Goal: Task Accomplishment & Management: Complete application form

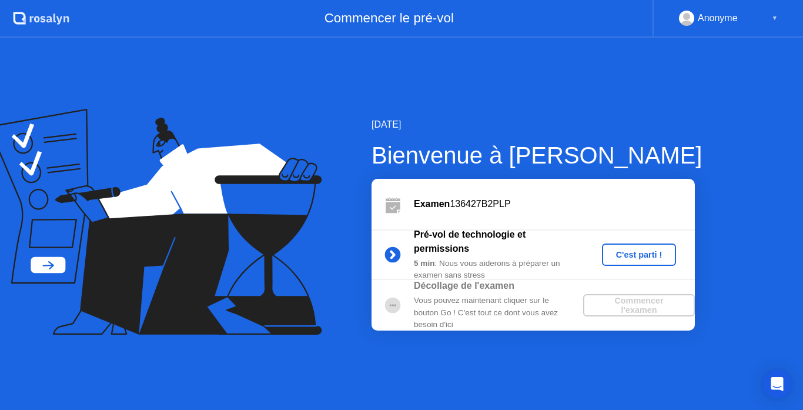
click at [639, 256] on div "C'est parti !" at bounding box center [638, 254] width 65 height 9
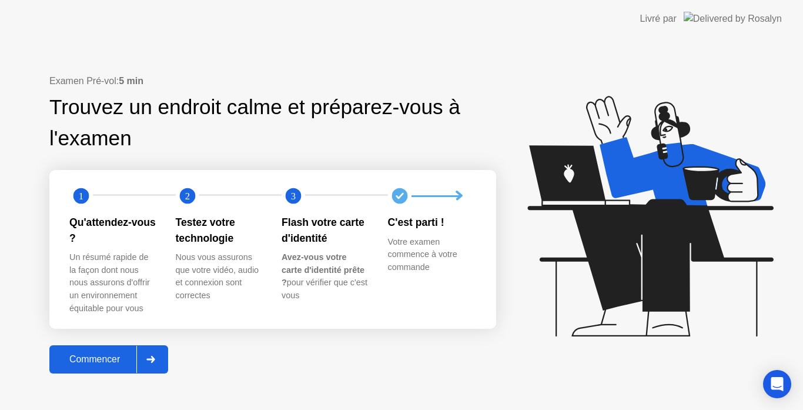
click at [83, 360] on div "Commencer" at bounding box center [94, 359] width 83 height 11
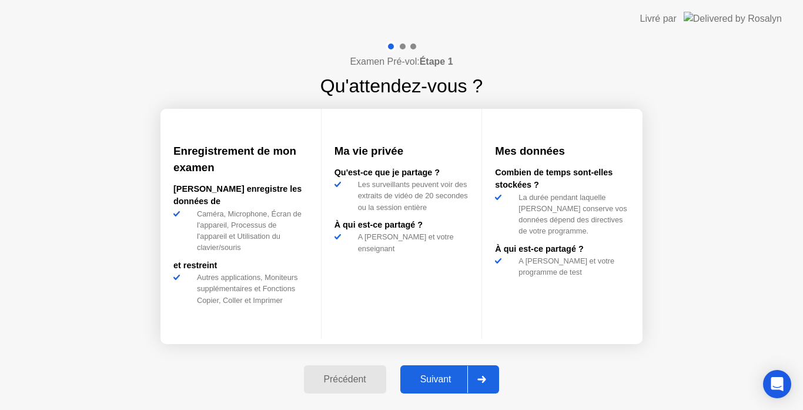
click at [432, 378] on div "Suivant" at bounding box center [436, 379] width 64 height 11
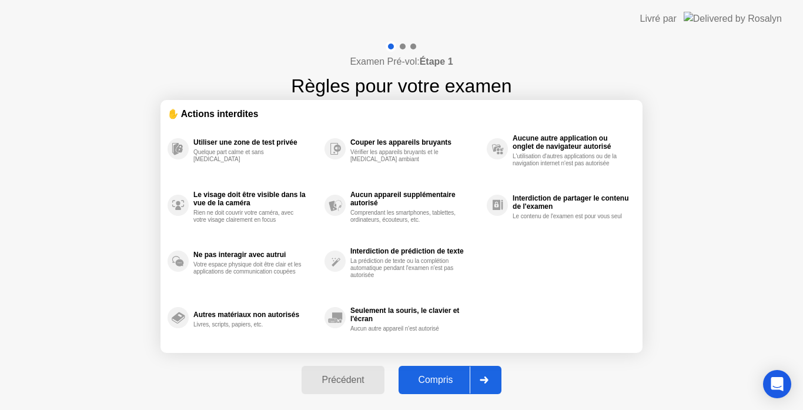
click at [432, 378] on div "Compris" at bounding box center [436, 379] width 68 height 11
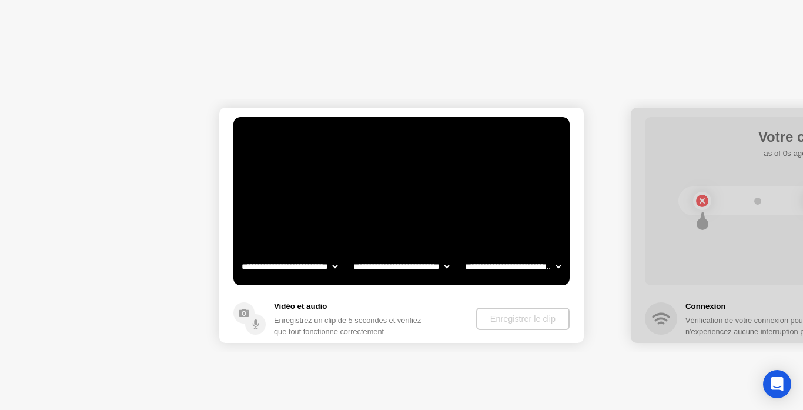
select select "**********"
select select "*******"
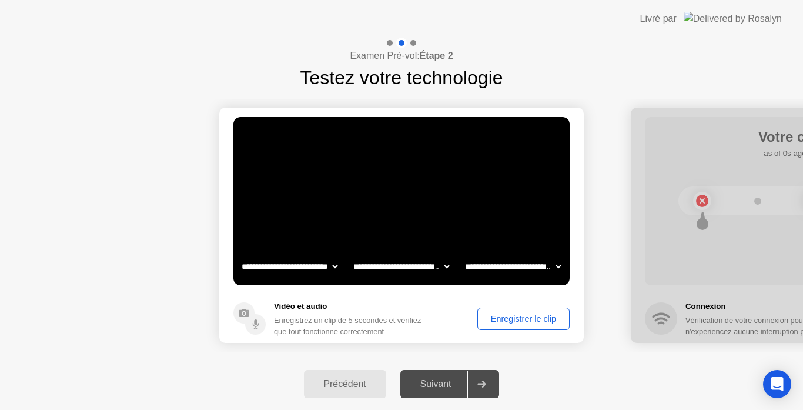
click at [517, 320] on div "Enregistrer le clip" at bounding box center [523, 318] width 84 height 9
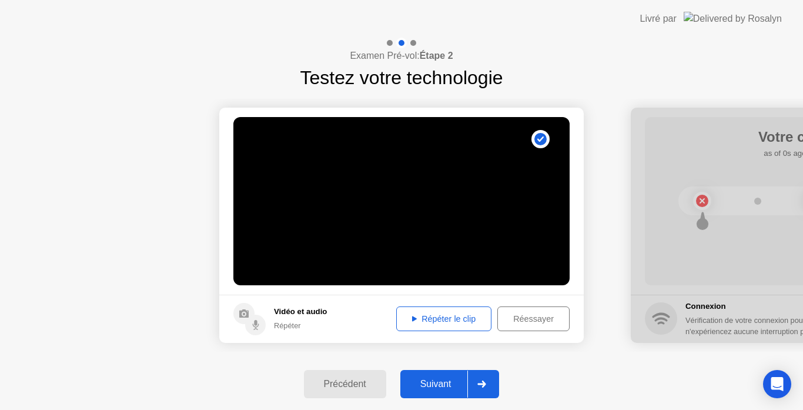
click at [434, 318] on div "Répéter le clip" at bounding box center [443, 318] width 87 height 9
click at [432, 381] on div "Suivant" at bounding box center [436, 383] width 64 height 11
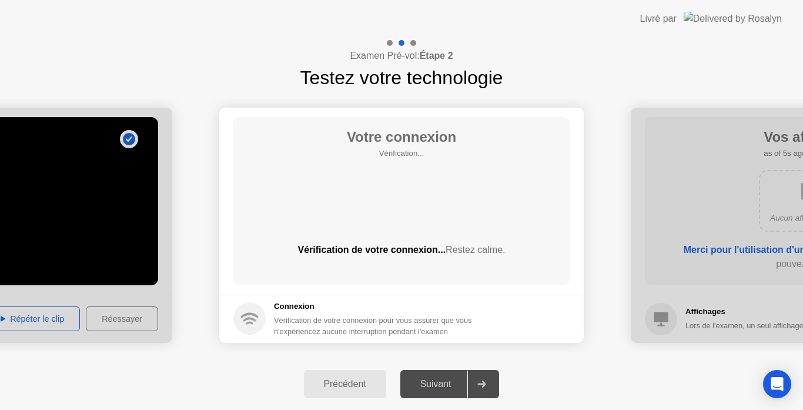
click at [436, 384] on div "Suivant" at bounding box center [436, 383] width 64 height 11
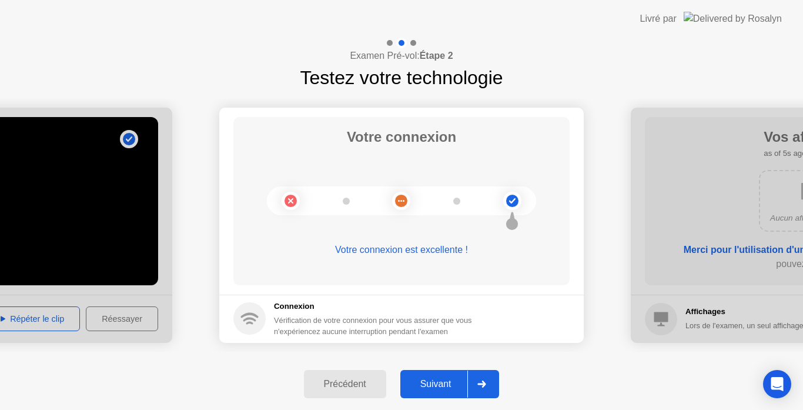
click at [436, 384] on div "Suivant" at bounding box center [436, 383] width 64 height 11
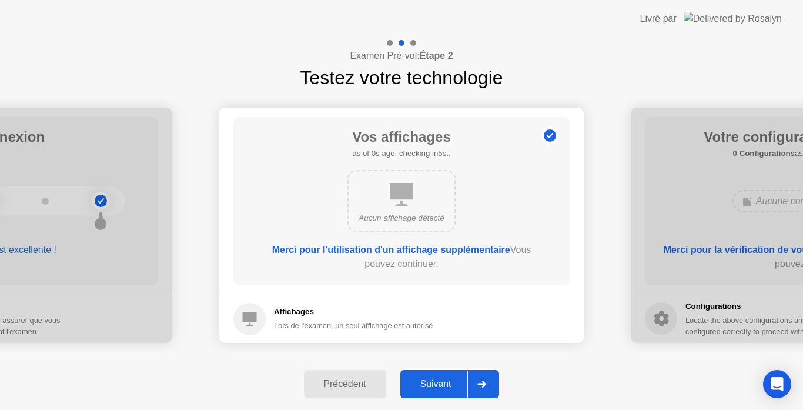
click at [436, 384] on div "Suivant" at bounding box center [436, 383] width 64 height 11
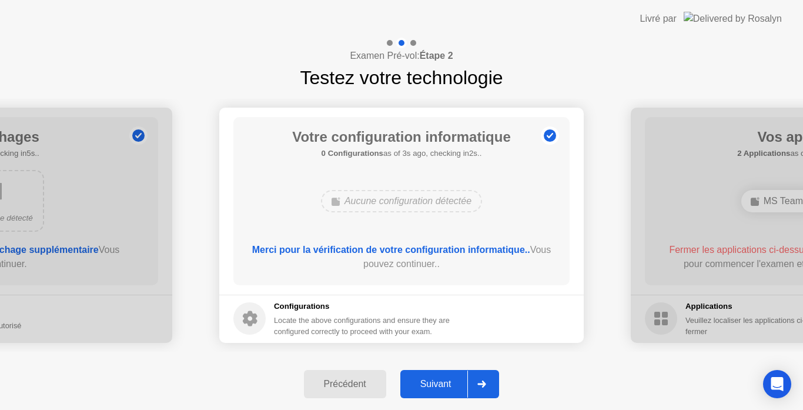
click at [436, 384] on div "Suivant" at bounding box center [436, 383] width 64 height 11
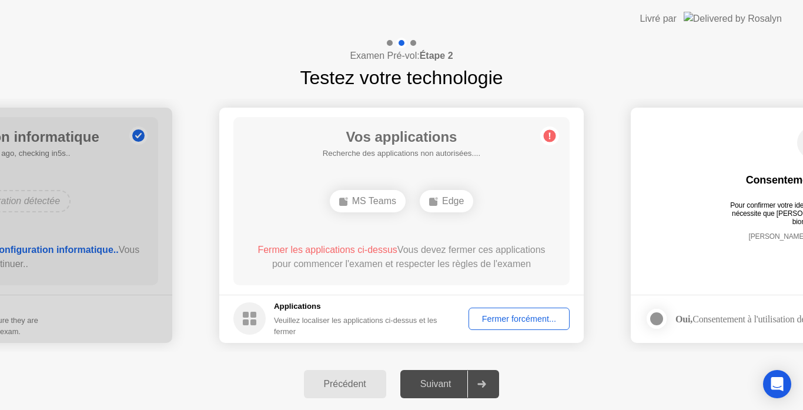
click at [517, 319] on div "Fermer forcément..." at bounding box center [518, 318] width 93 height 9
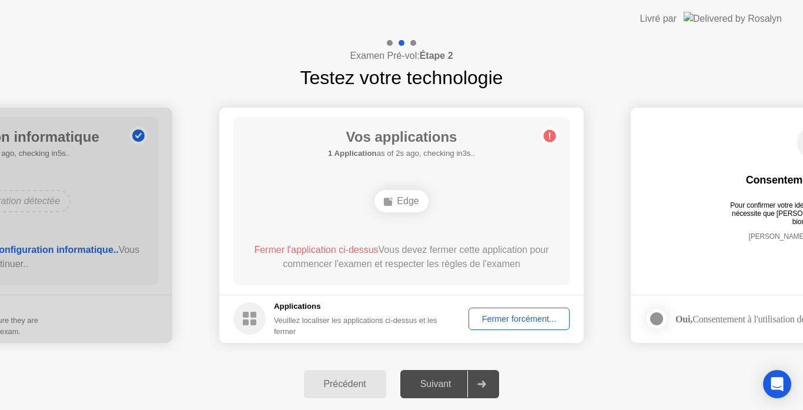
click at [507, 323] on div "Fermer forcément..." at bounding box center [518, 318] width 93 height 9
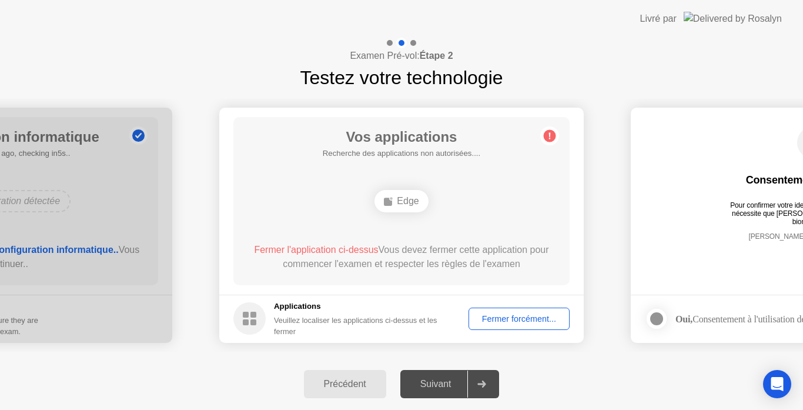
click at [431, 387] on div "Suivant" at bounding box center [436, 383] width 64 height 11
click at [509, 320] on div "Fermer forcément..." at bounding box center [518, 318] width 93 height 9
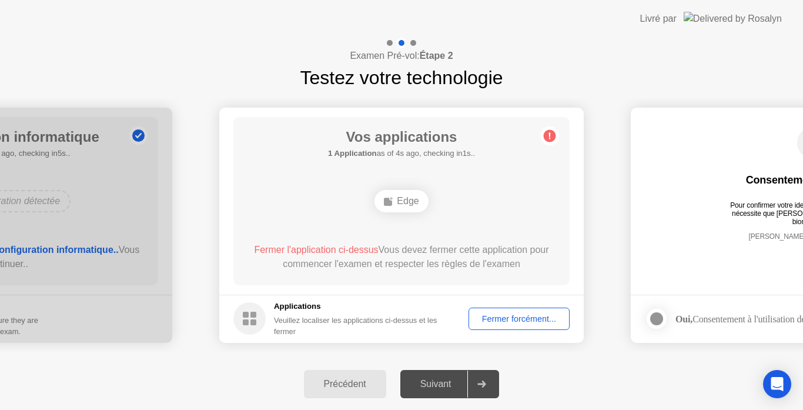
click at [300, 305] on h5 "Applications" at bounding box center [363, 306] width 178 height 12
click at [332, 250] on span "Fermer l'application ci-dessus" at bounding box center [316, 249] width 124 height 10
click at [512, 320] on div "Fermer forcément..." at bounding box center [518, 318] width 93 height 9
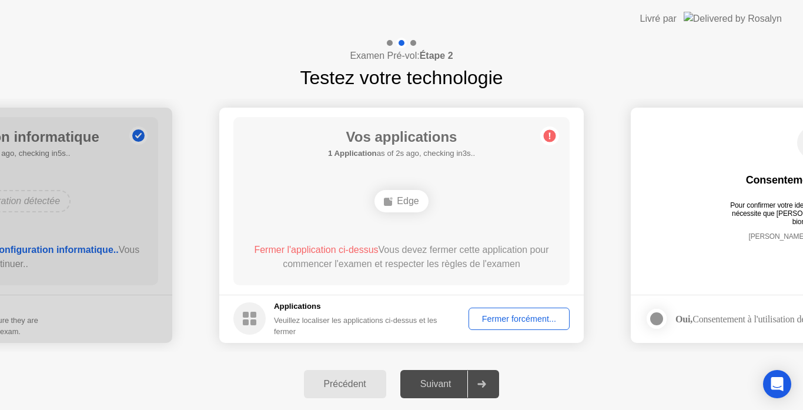
click at [482, 387] on div at bounding box center [481, 383] width 28 height 27
click at [436, 383] on div "Suivant" at bounding box center [436, 383] width 64 height 11
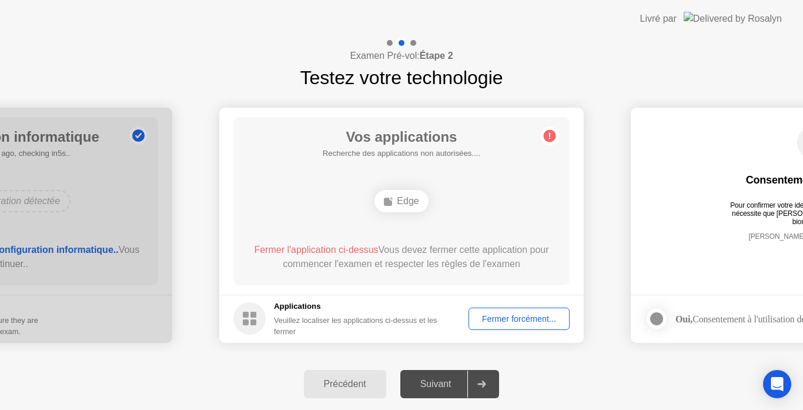
click at [436, 383] on div "Suivant" at bounding box center [436, 383] width 64 height 11
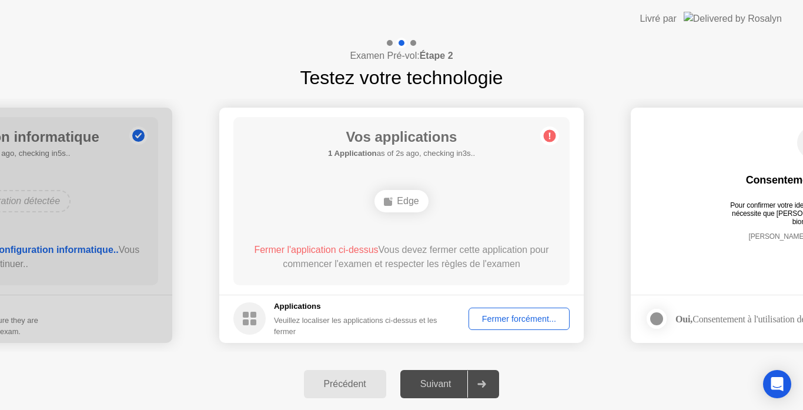
click at [408, 199] on div "Edge" at bounding box center [400, 201] width 53 height 22
click at [293, 306] on h5 "Applications" at bounding box center [363, 306] width 178 height 12
click at [398, 139] on h1 "Vos applications" at bounding box center [401, 136] width 147 height 21
click at [511, 320] on div "Fermer forcément..." at bounding box center [518, 318] width 93 height 9
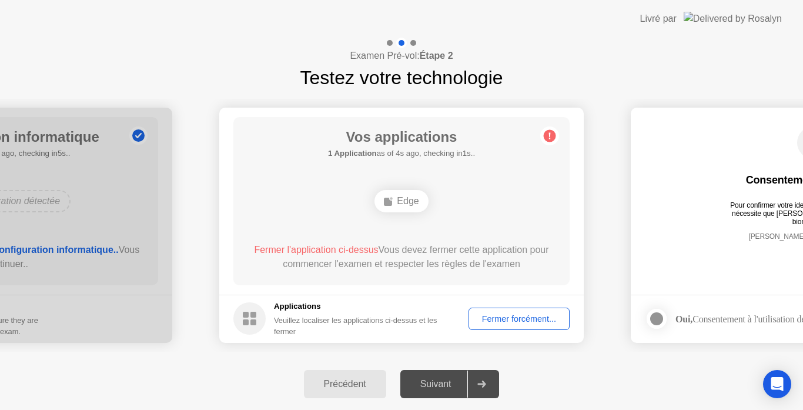
click at [520, 314] on div "Fermer forcément..." at bounding box center [518, 318] width 93 height 9
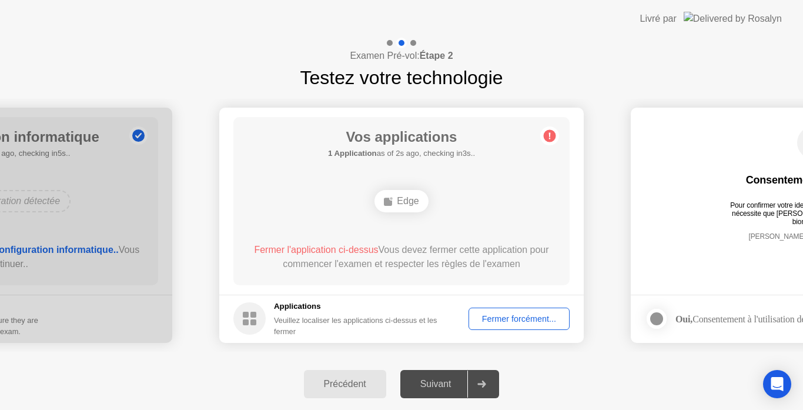
click at [433, 281] on div "Vos applications 1 Application as of 2s ago, checking in3s.. Edge Fermer l'appl…" at bounding box center [401, 201] width 336 height 168
click at [433, 281] on div "Vos applications 1 Application as of 3s ago, checking in2s.. Edge Fermer l'appl…" at bounding box center [401, 201] width 336 height 168
click at [661, 72] on div "Examen Pré-vol: Étape 2 Testez votre technologie" at bounding box center [401, 65] width 803 height 54
click at [509, 333] on footer "Applications Veuillez localiser les applications ci-dessus et les fermer Fermer…" at bounding box center [401, 318] width 364 height 48
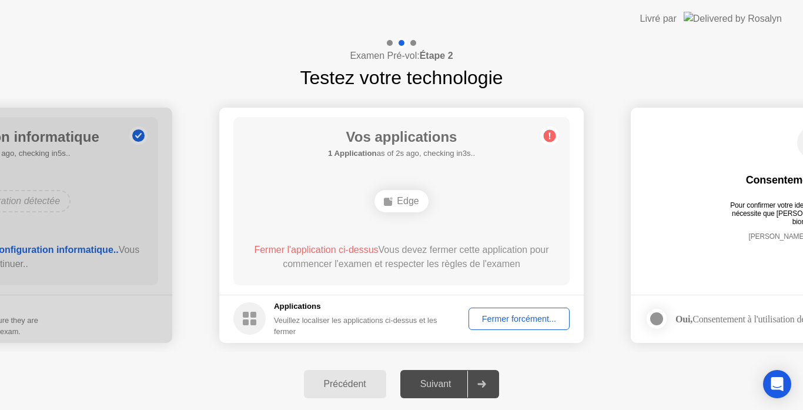
click at [371, 335] on div "Veuillez localiser les applications ci-dessus et les fermer" at bounding box center [363, 325] width 178 height 22
click at [511, 257] on div "Fermer l'application ci-dessus Vous devez fermer cette application pour commenc…" at bounding box center [401, 257] width 303 height 28
click at [512, 314] on div "Fermer forcément..." at bounding box center [518, 318] width 93 height 9
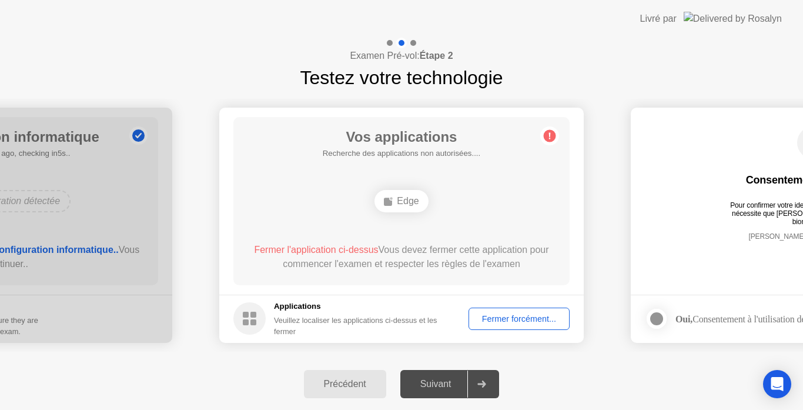
click at [431, 277] on div "Vos applications Recherche des applications non autorisées.... Edge Fermer l'ap…" at bounding box center [401, 201] width 336 height 168
click at [347, 255] on div "Fermer l'application ci-dessus Vous devez fermer cette application pour commenc…" at bounding box center [401, 257] width 303 height 28
click at [343, 385] on div "Précédent" at bounding box center [344, 383] width 75 height 11
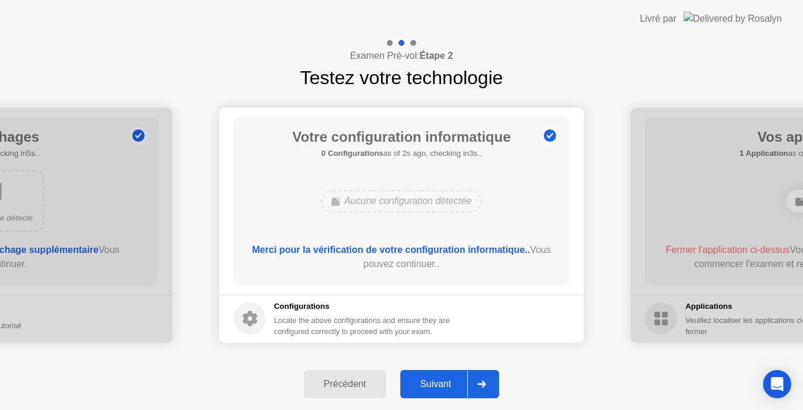
click at [437, 385] on div "Suivant" at bounding box center [436, 383] width 64 height 11
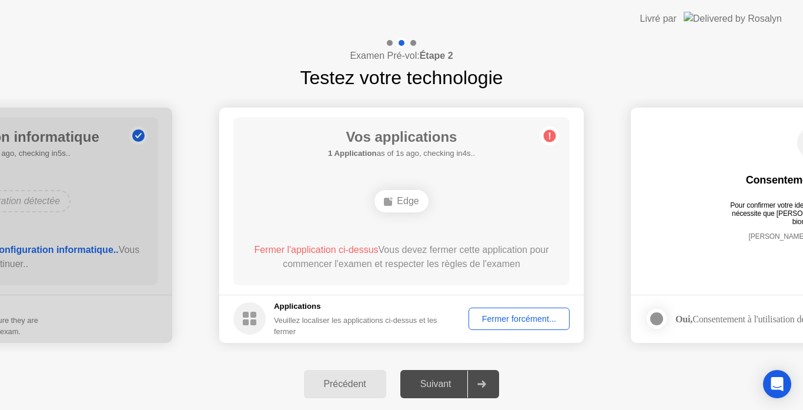
click at [309, 248] on span "Fermer l'application ci-dessus" at bounding box center [316, 249] width 124 height 10
click at [343, 380] on div "Précédent" at bounding box center [344, 383] width 75 height 11
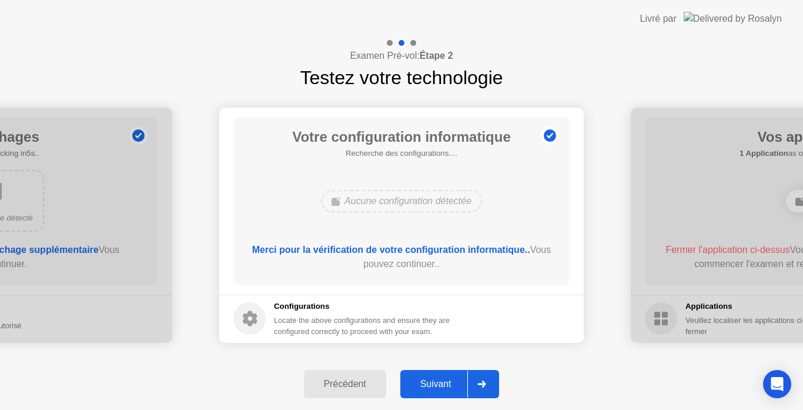
click at [433, 381] on div "Suivant" at bounding box center [436, 383] width 64 height 11
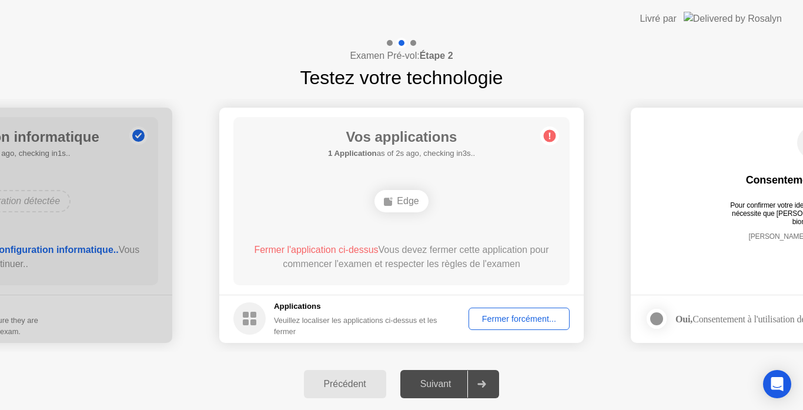
click at [411, 200] on div "Edge" at bounding box center [400, 201] width 53 height 22
click at [495, 321] on div "Fermer forcément..." at bounding box center [518, 318] width 93 height 9
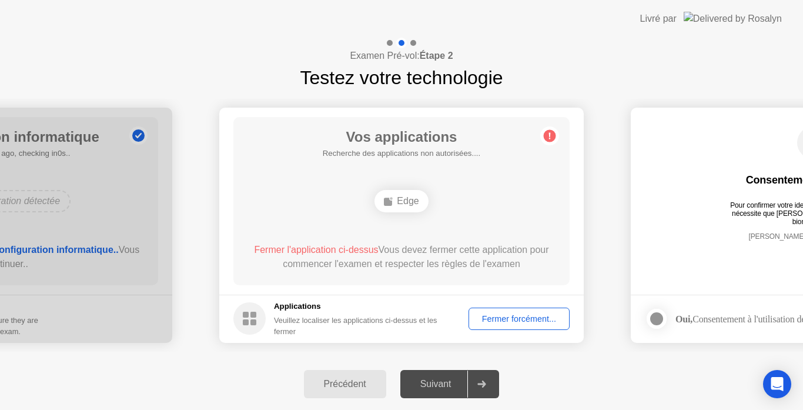
click at [391, 293] on main "Vos applications Recherche des applications non autorisées.... Edge Fermer l'ap…" at bounding box center [401, 201] width 364 height 187
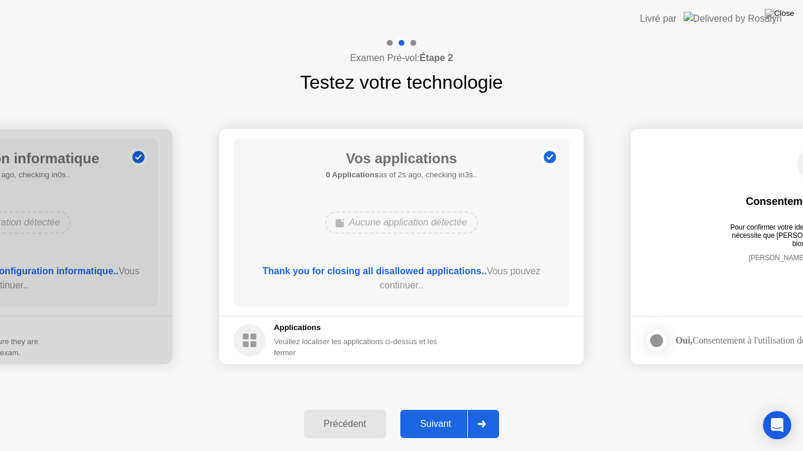
click at [442, 409] on div "Suivant" at bounding box center [436, 424] width 64 height 11
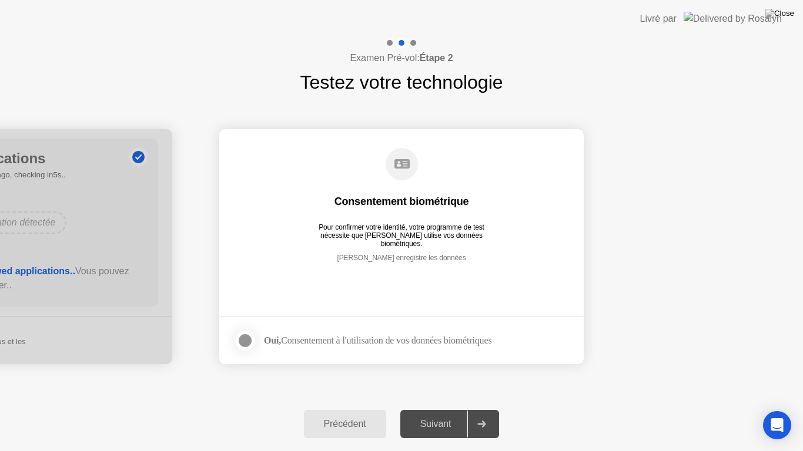
click at [244, 344] on div at bounding box center [245, 341] width 14 height 14
click at [440, 409] on div "Suivant" at bounding box center [436, 424] width 64 height 11
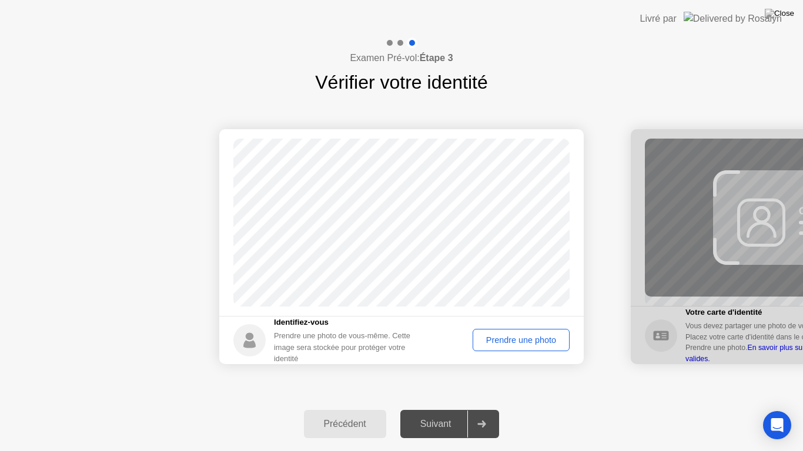
click at [505, 343] on div "Prendre une photo" at bounding box center [521, 340] width 89 height 9
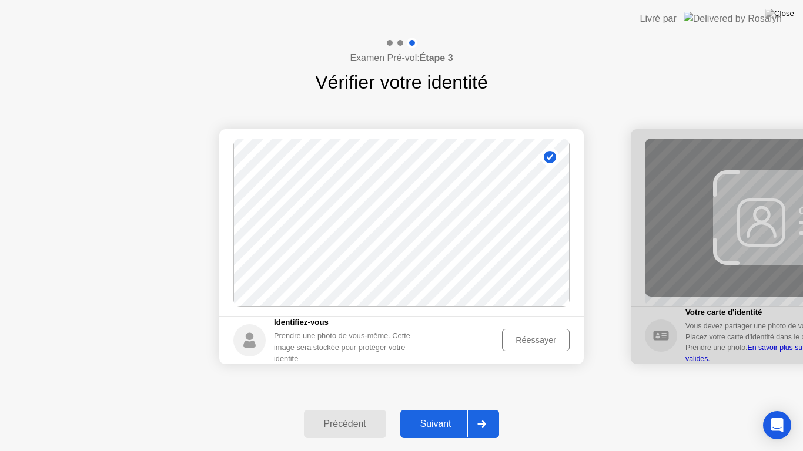
click at [531, 339] on div "Réessayer" at bounding box center [535, 340] width 59 height 9
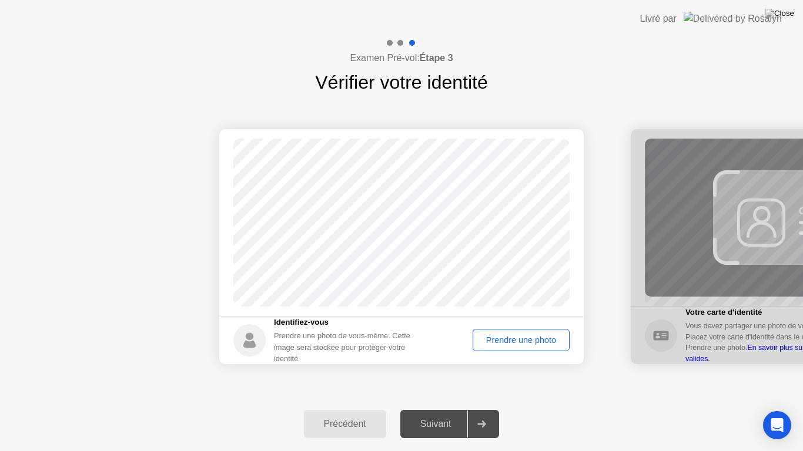
click at [531, 339] on div "Prendre une photo" at bounding box center [521, 340] width 89 height 9
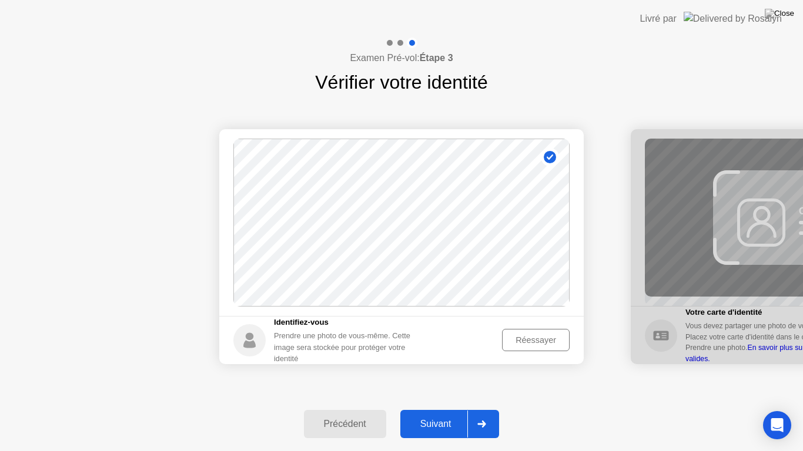
click at [532, 344] on div "Réessayer" at bounding box center [535, 340] width 59 height 9
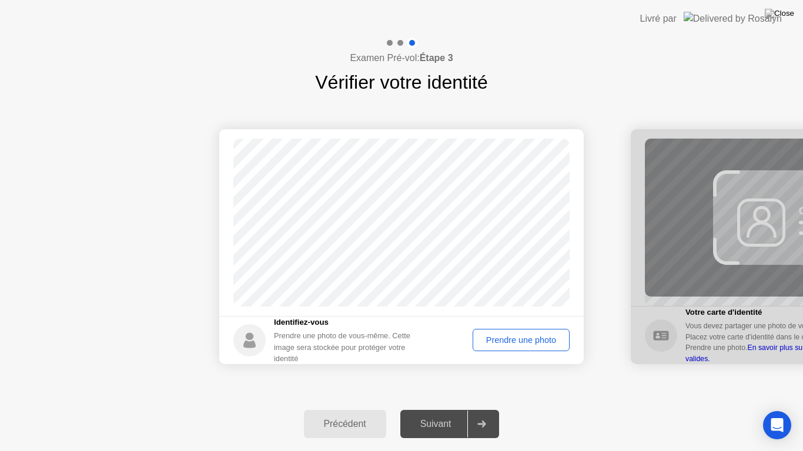
click at [532, 344] on div "Prendre une photo" at bounding box center [521, 340] width 89 height 9
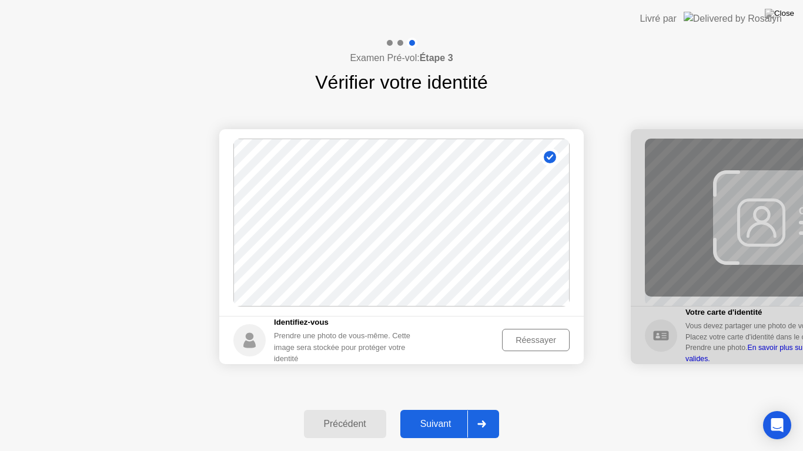
click at [433, 409] on div "Suivant" at bounding box center [436, 424] width 64 height 11
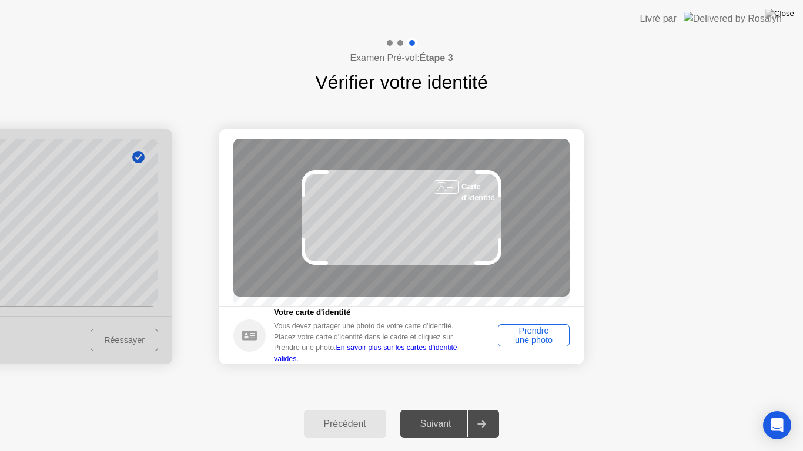
click at [536, 340] on div "Prendre une photo" at bounding box center [533, 335] width 63 height 19
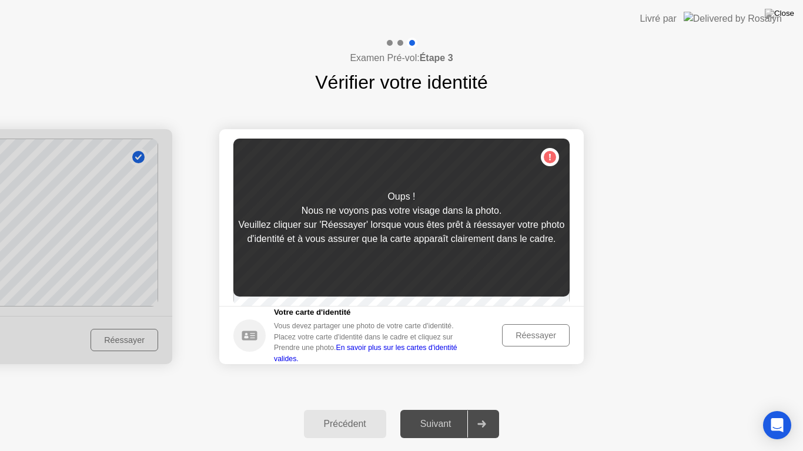
click at [536, 340] on div "Réessayer" at bounding box center [535, 335] width 59 height 9
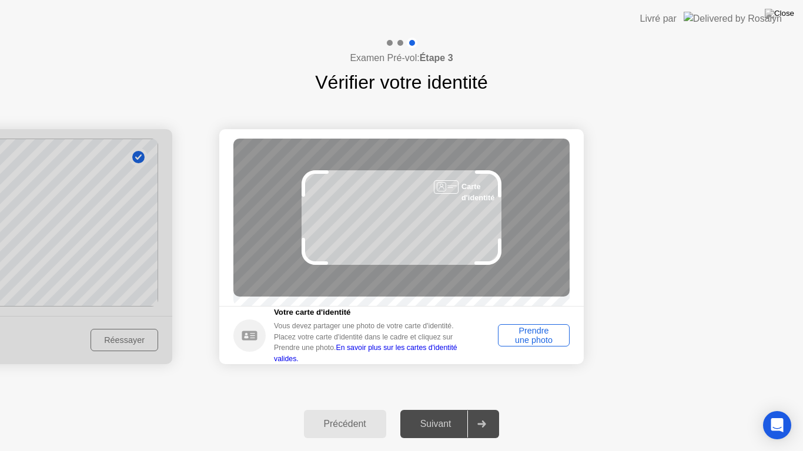
click at [536, 340] on div "Prendre une photo" at bounding box center [533, 335] width 63 height 19
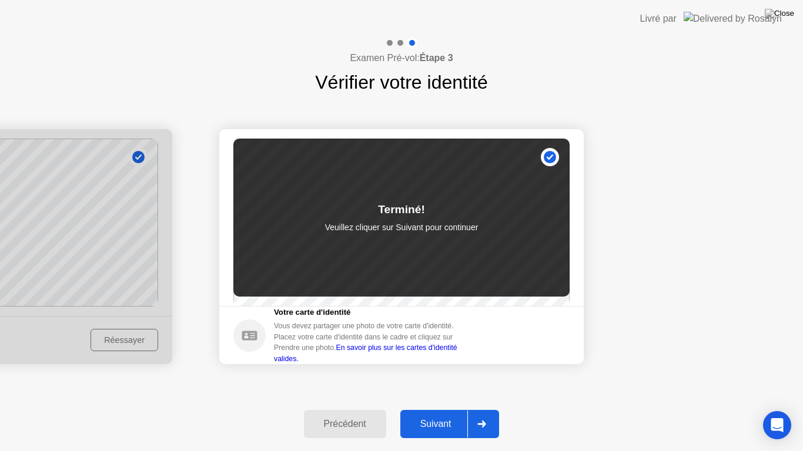
click at [439, 409] on div "Suivant" at bounding box center [436, 424] width 64 height 11
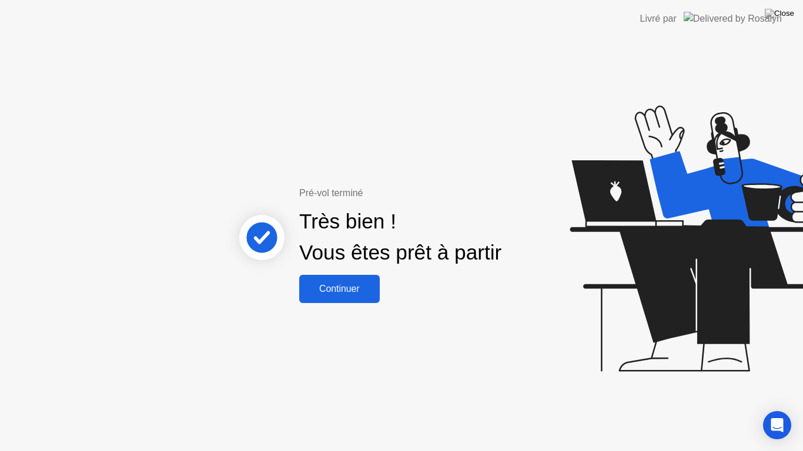
click at [328, 289] on div "Continuer" at bounding box center [339, 289] width 73 height 11
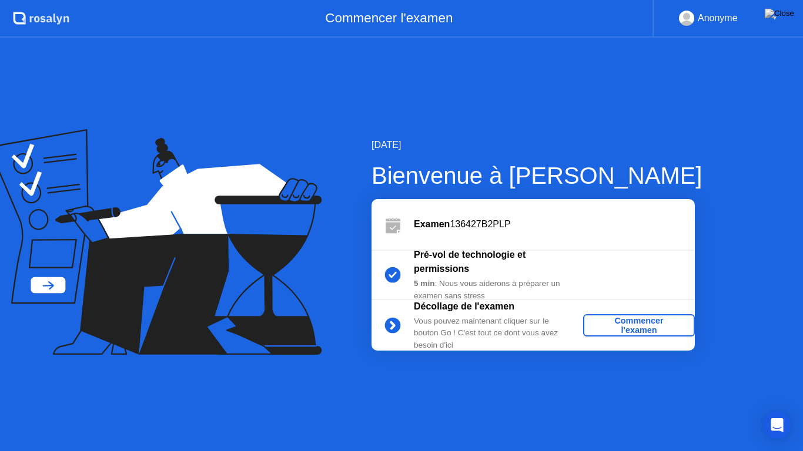
click at [629, 327] on div "Commencer l'examen" at bounding box center [639, 325] width 102 height 19
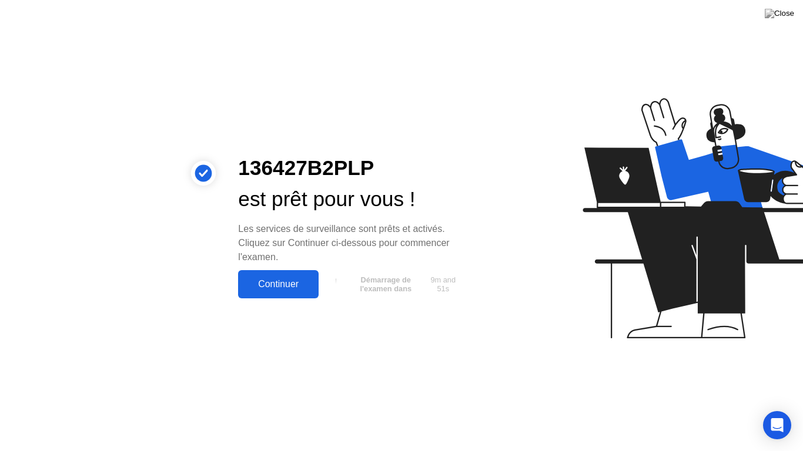
click at [276, 286] on div "Continuer" at bounding box center [278, 284] width 73 height 11
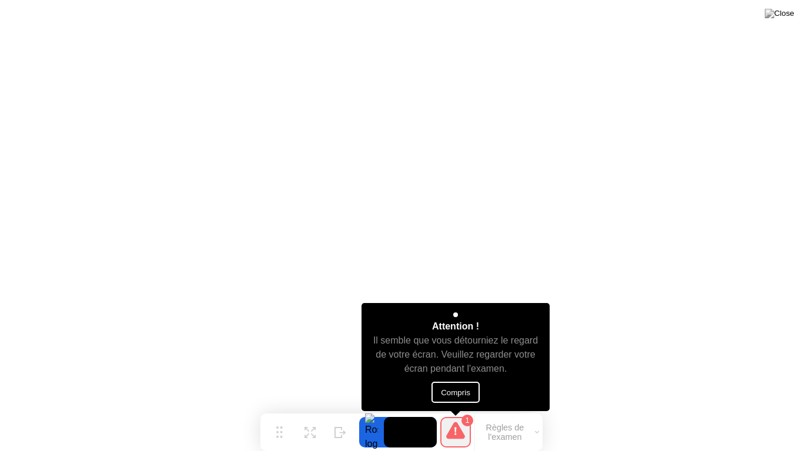
click at [457, 390] on button "Compris" at bounding box center [455, 392] width 48 height 21
